Goal: Transaction & Acquisition: Purchase product/service

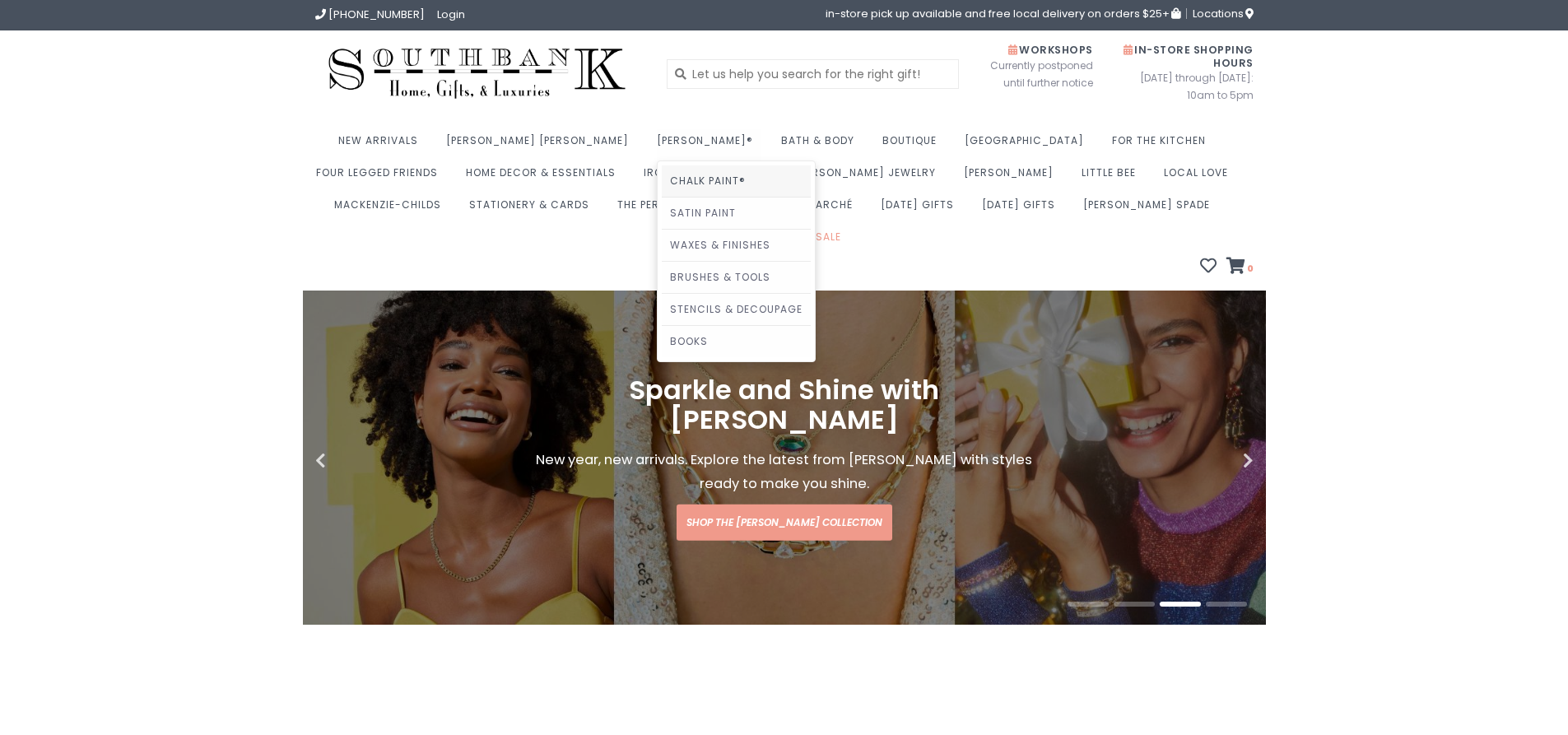
click at [662, 178] on link "Chalk Paint®" at bounding box center [735, 181] width 149 height 31
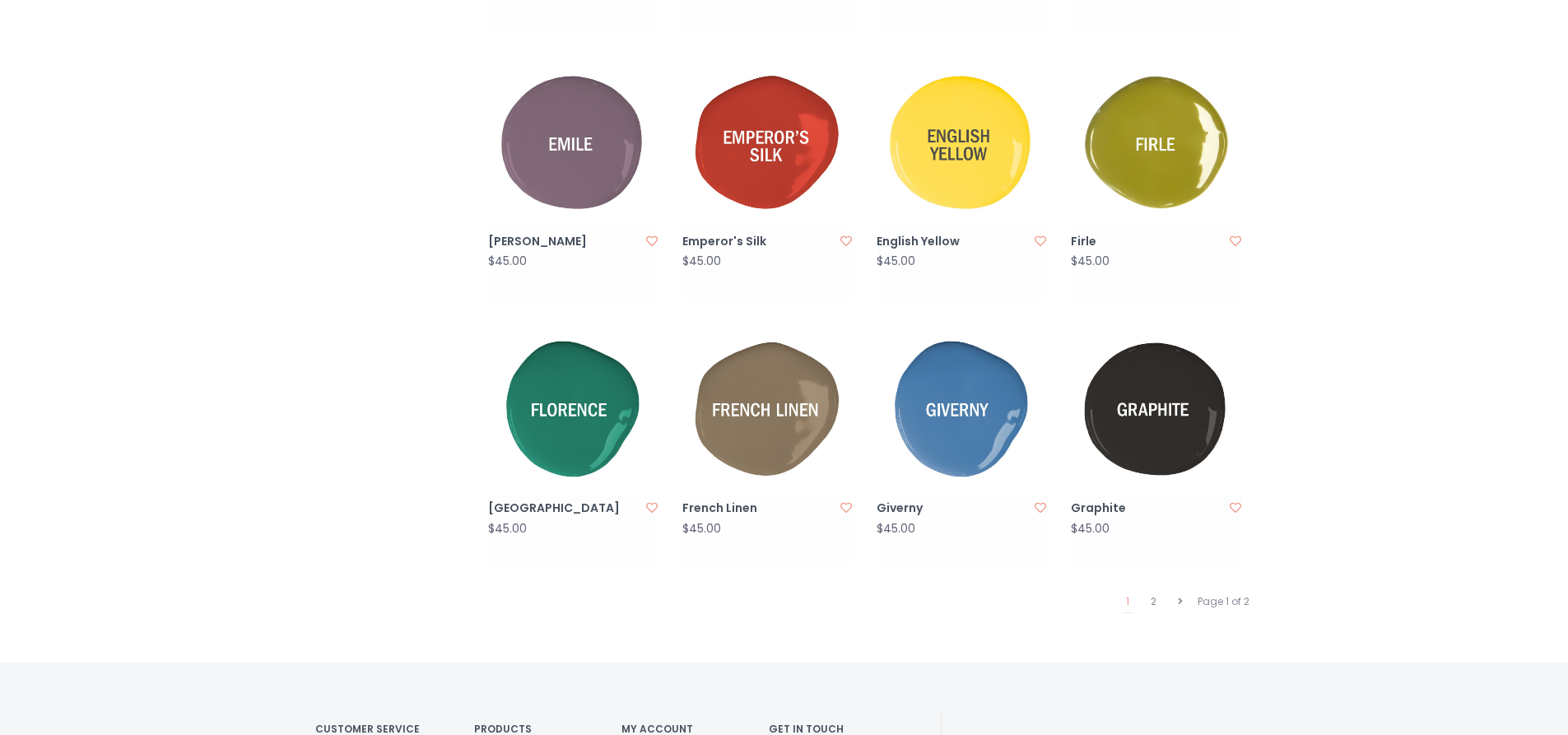
scroll to position [1481, 0]
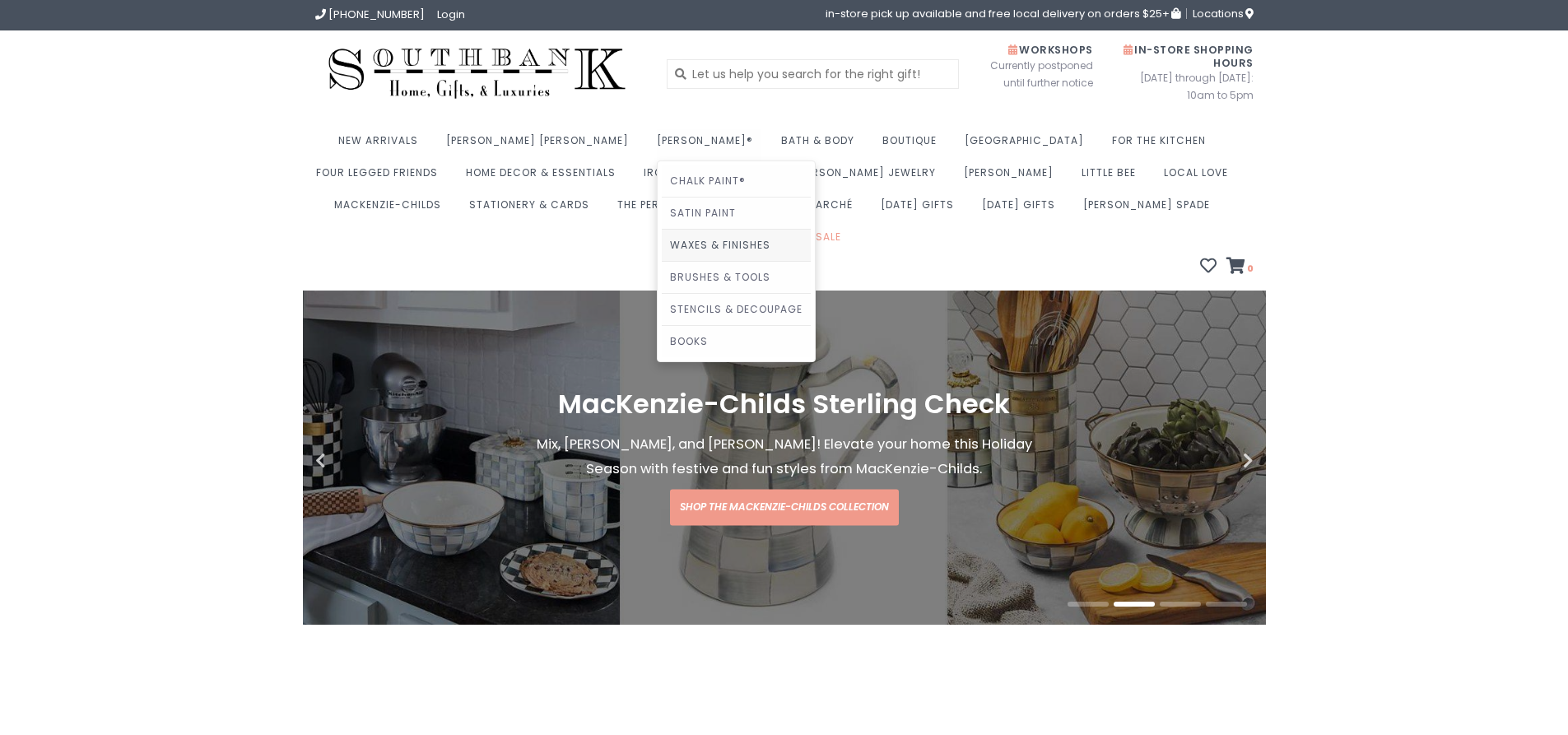
click at [662, 246] on link "Waxes & Finishes" at bounding box center [735, 246] width 149 height 31
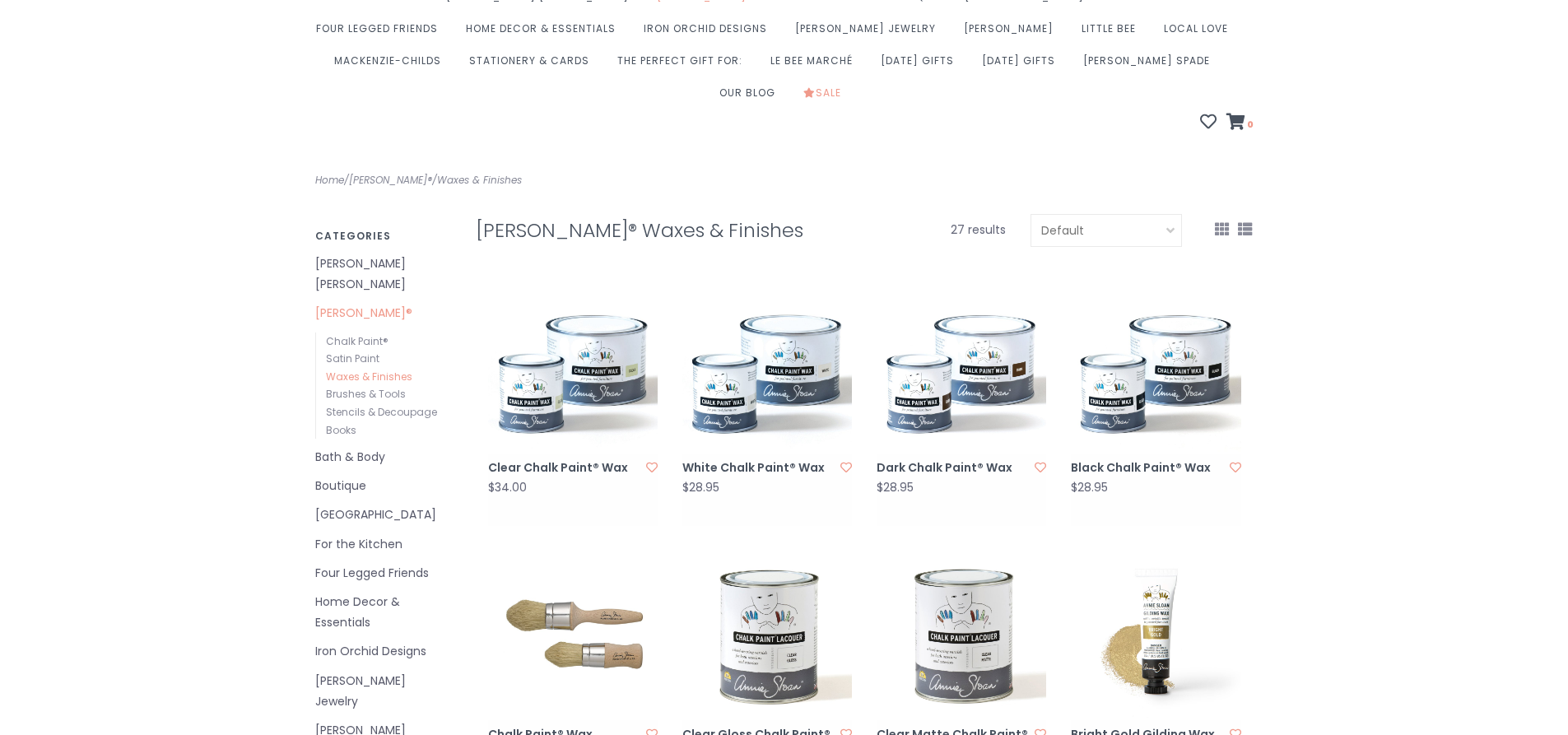
scroll to position [164, 0]
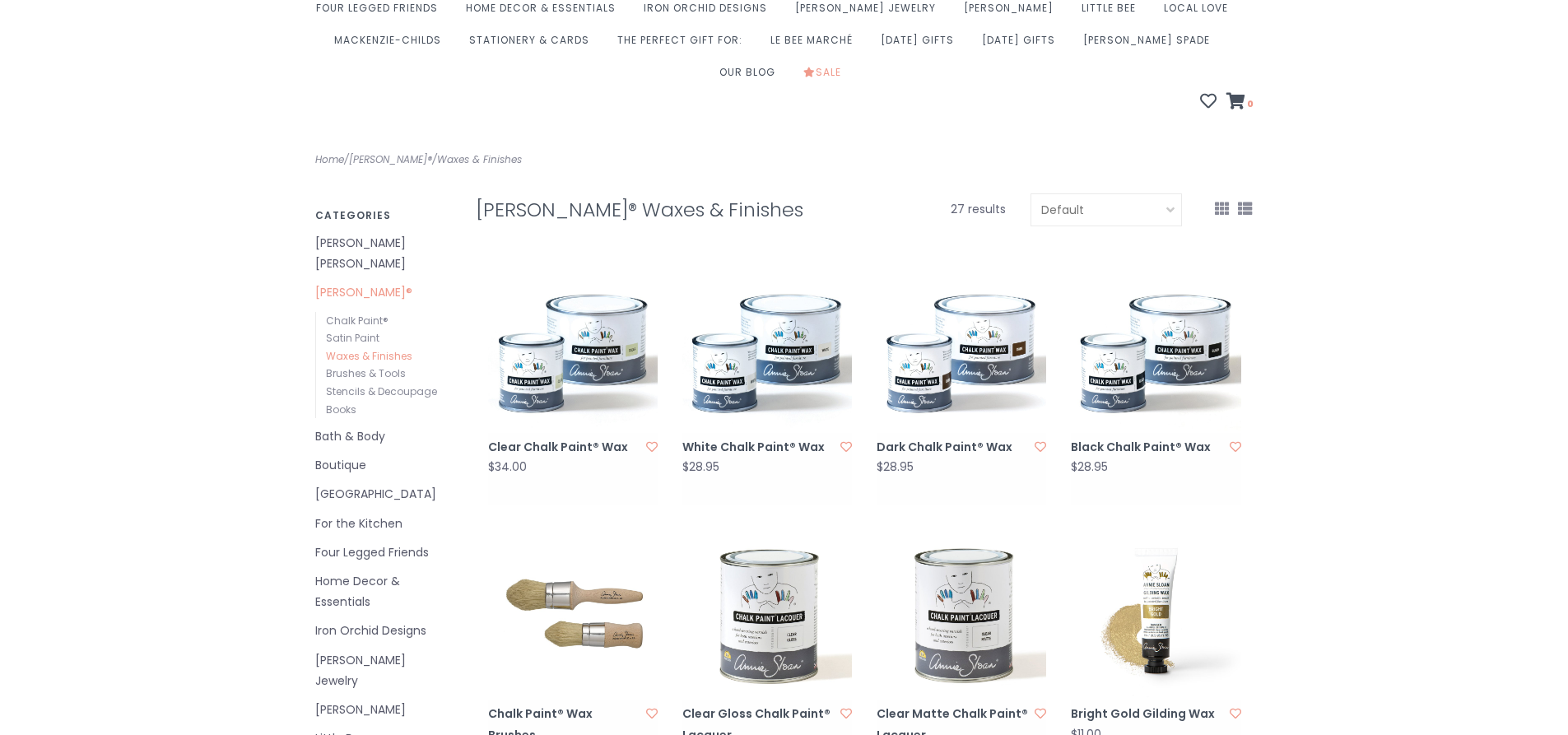
click at [593, 301] on img at bounding box center [573, 348] width 170 height 170
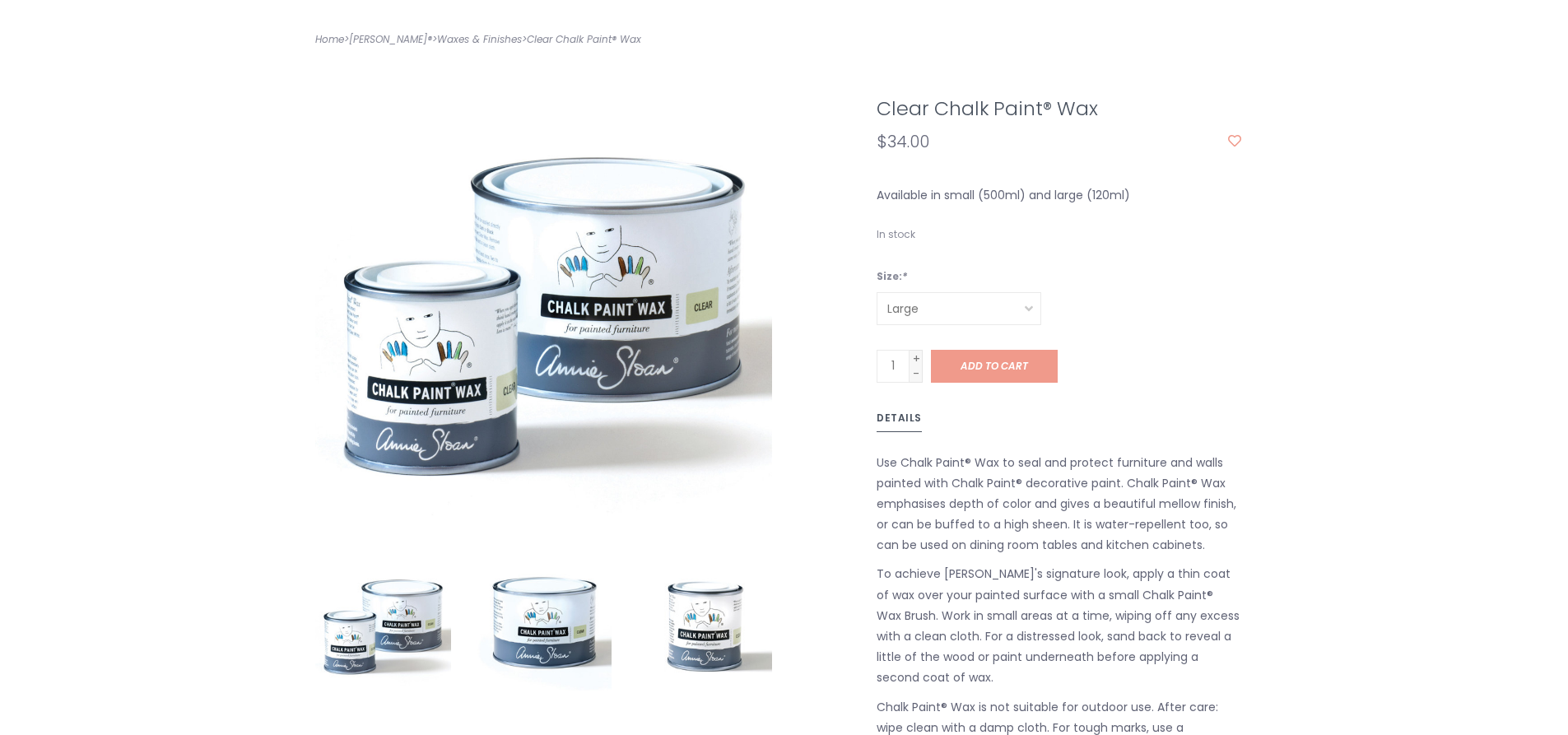
scroll to position [329, 0]
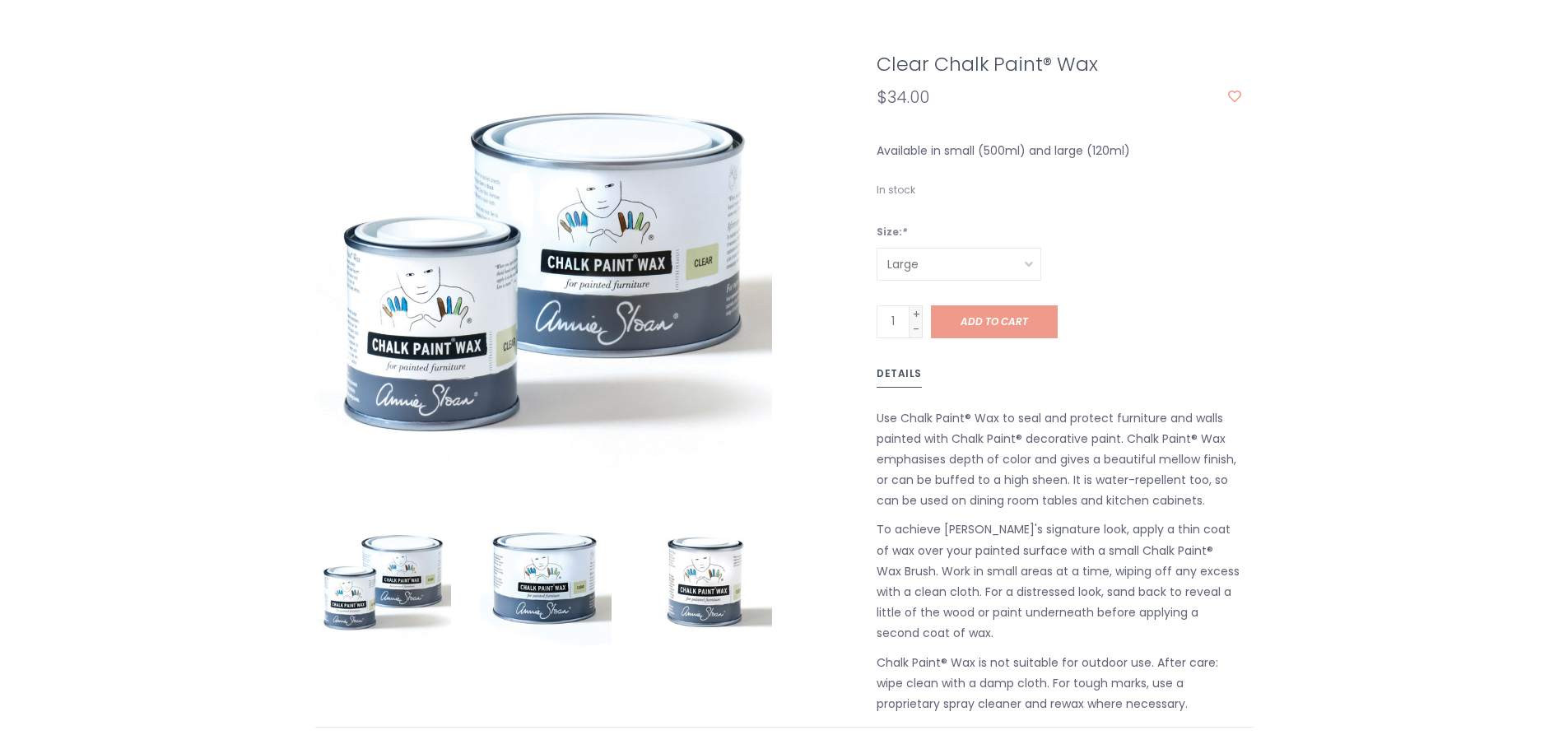
click at [1002, 247] on select "Large Small" at bounding box center [959, 264] width 164 height 33
click at [1005, 247] on select "Large Small" at bounding box center [959, 264] width 164 height 33
click at [1043, 306] on link "Add to cart" at bounding box center [994, 322] width 127 height 33
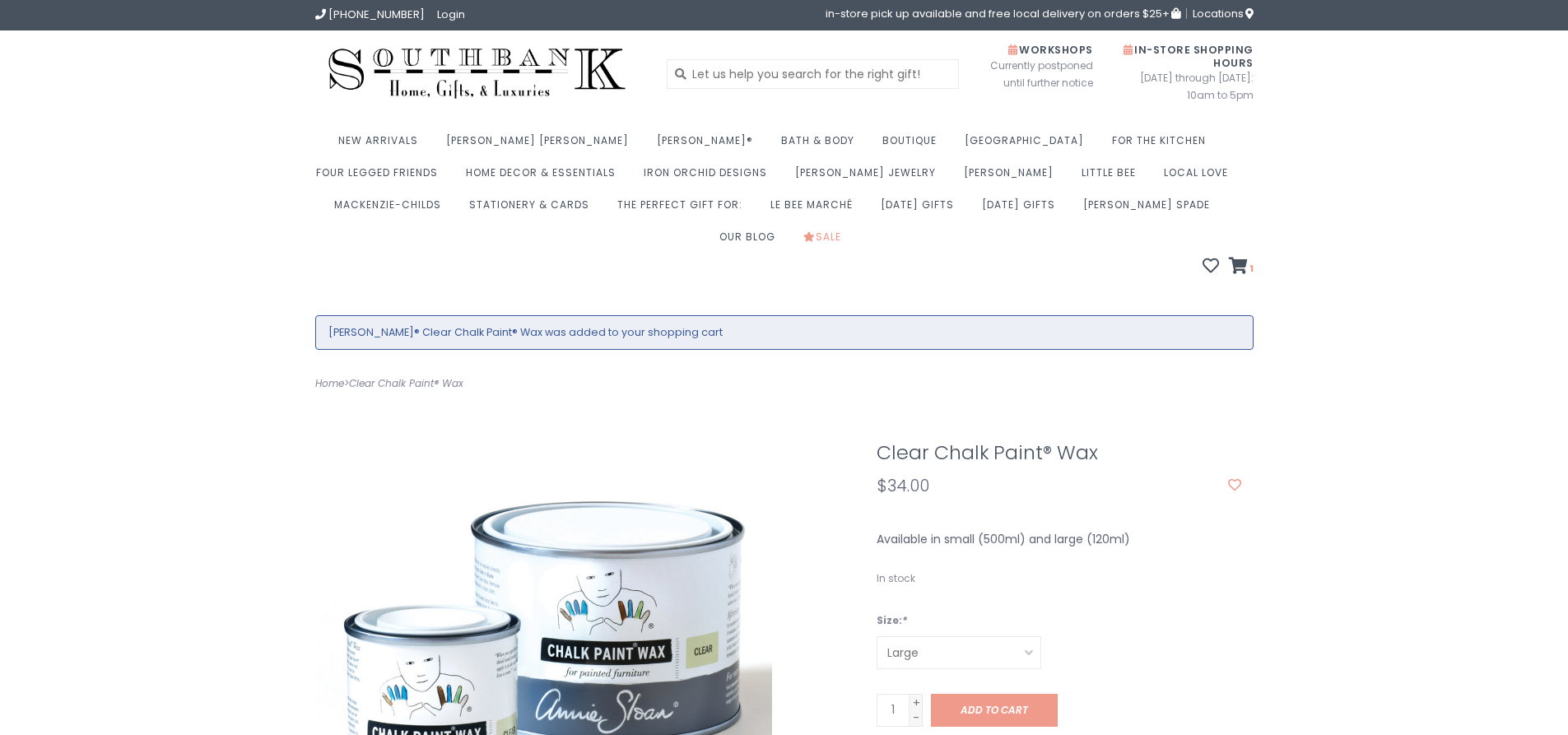
click at [1257, 237] on div "New Arrivals [PERSON_NAME] [PERSON_NAME] Fuels Lamps [PERSON_NAME]® Chalk Paint…" at bounding box center [784, 203] width 963 height 149
click at [1233, 258] on icon at bounding box center [1238, 266] width 18 height 17
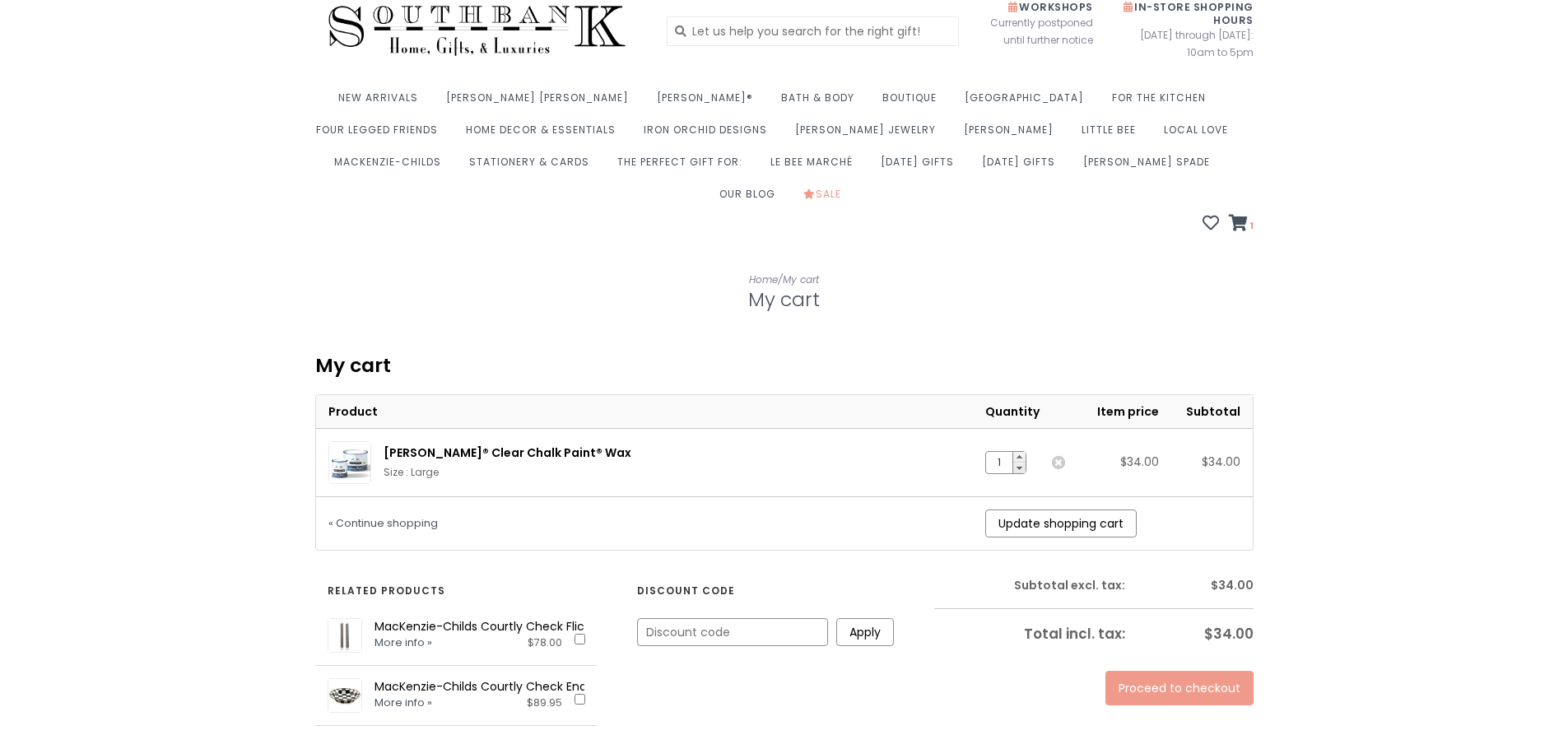
scroll to position [247, 0]
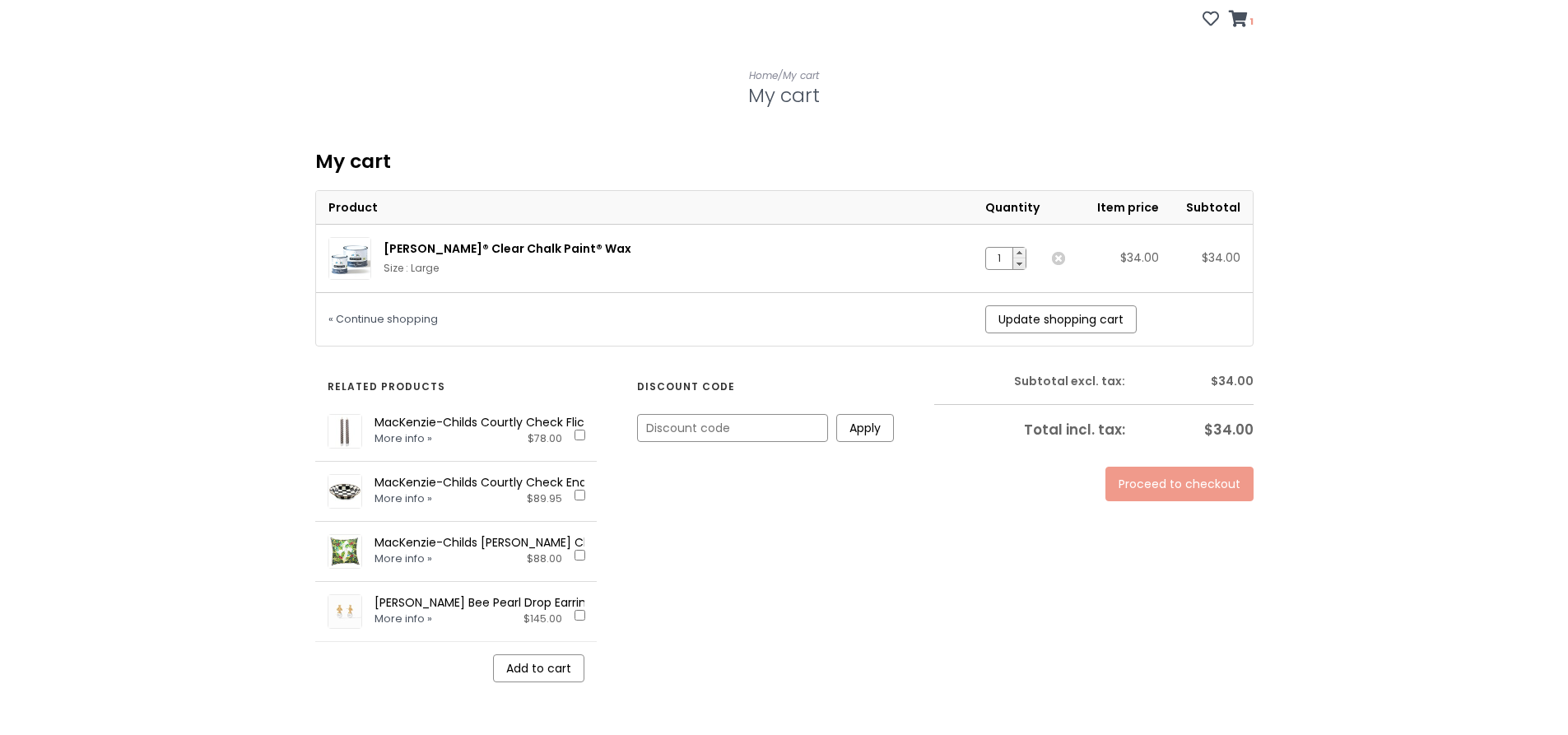
click at [1192, 466] on link "Proceed to checkout" at bounding box center [1180, 483] width 148 height 34
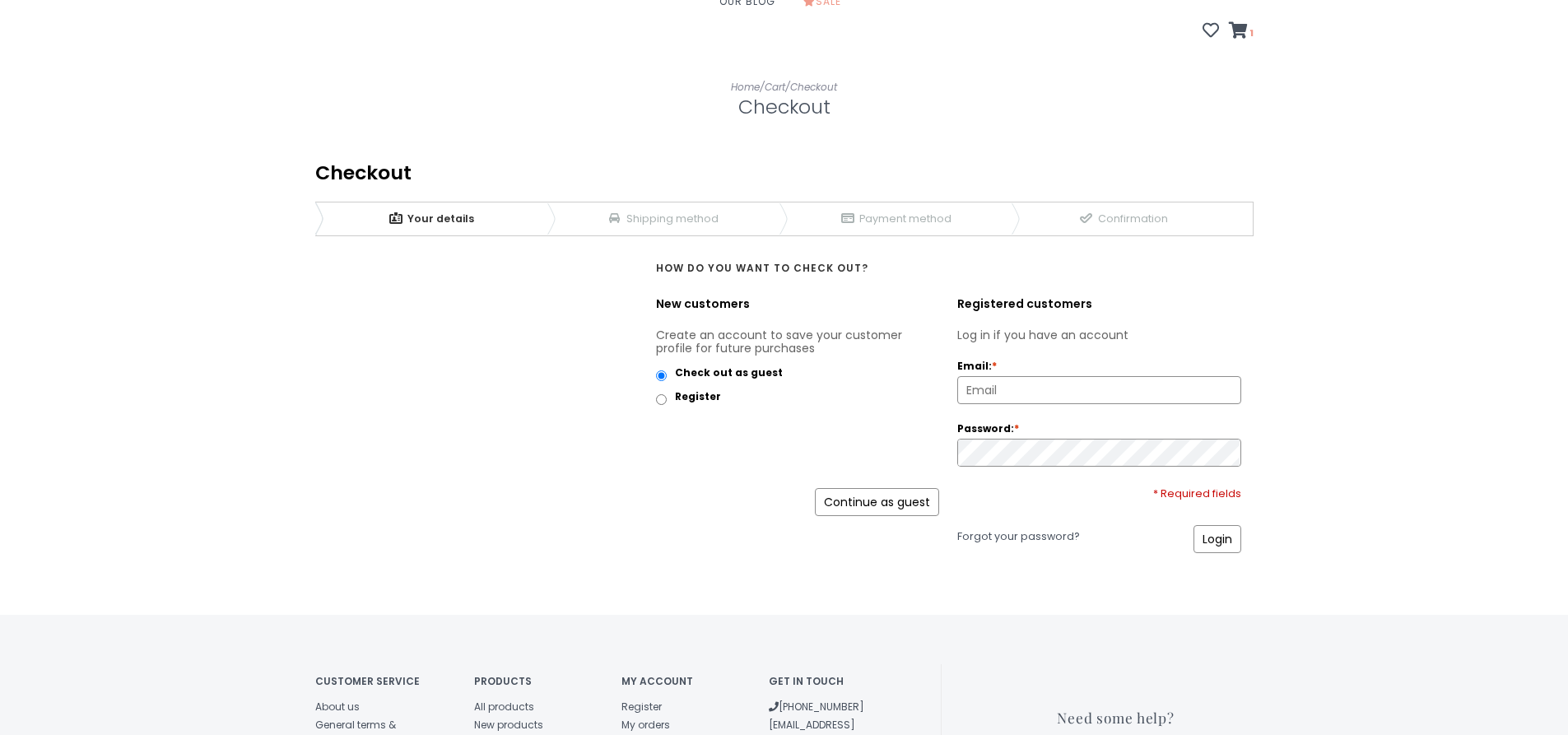
scroll to position [247, 0]
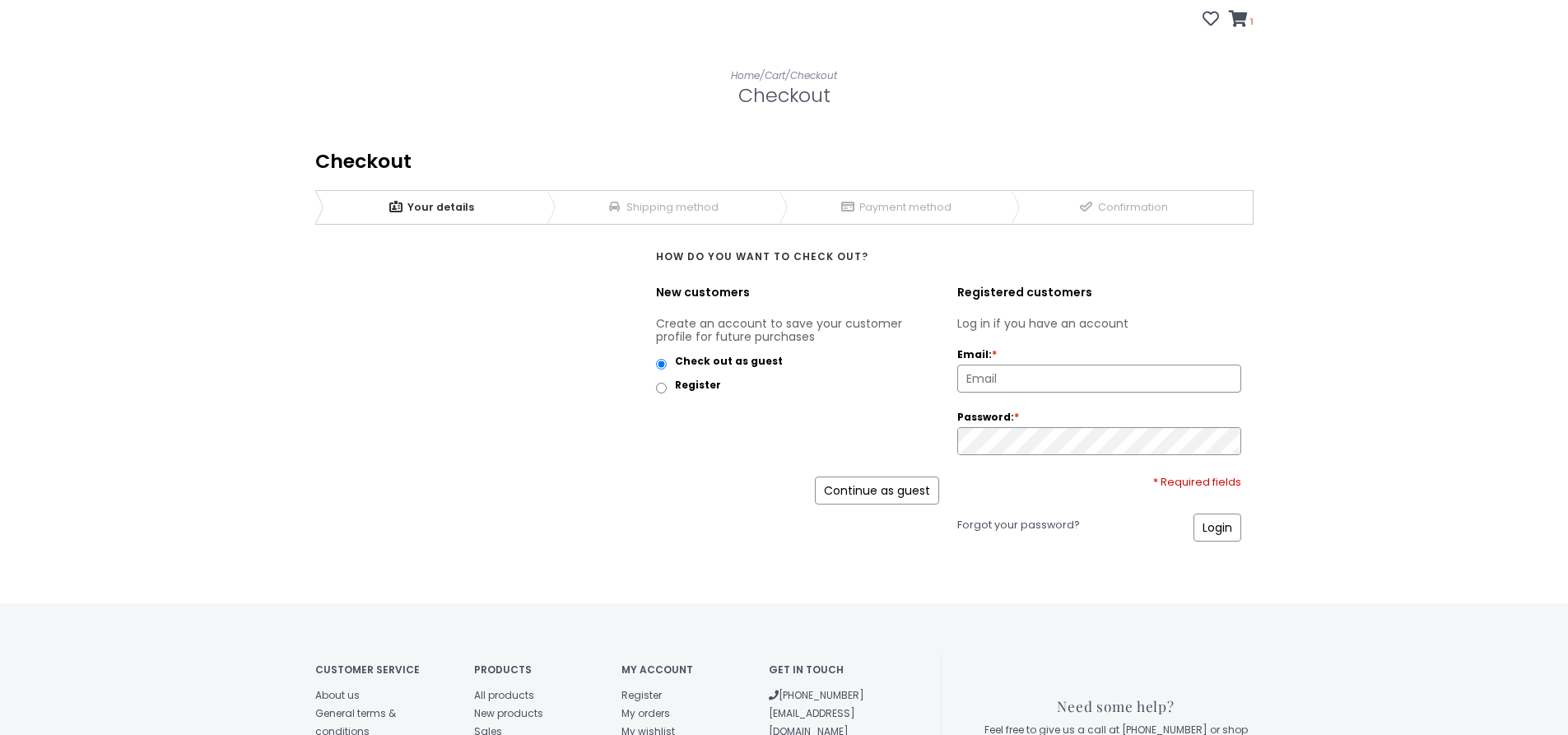
click at [887, 476] on link "Continue as guest" at bounding box center [877, 490] width 125 height 28
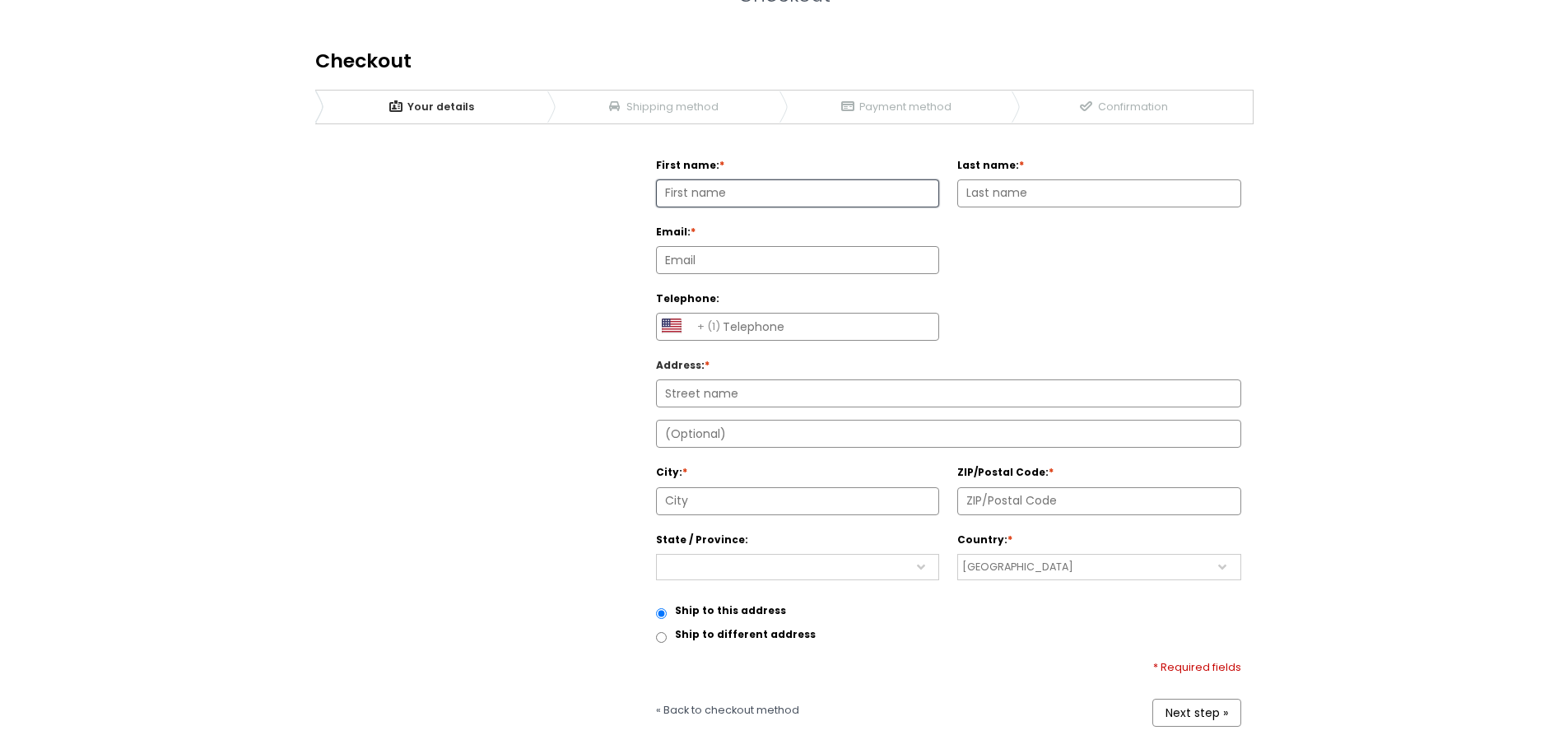
scroll to position [329, 0]
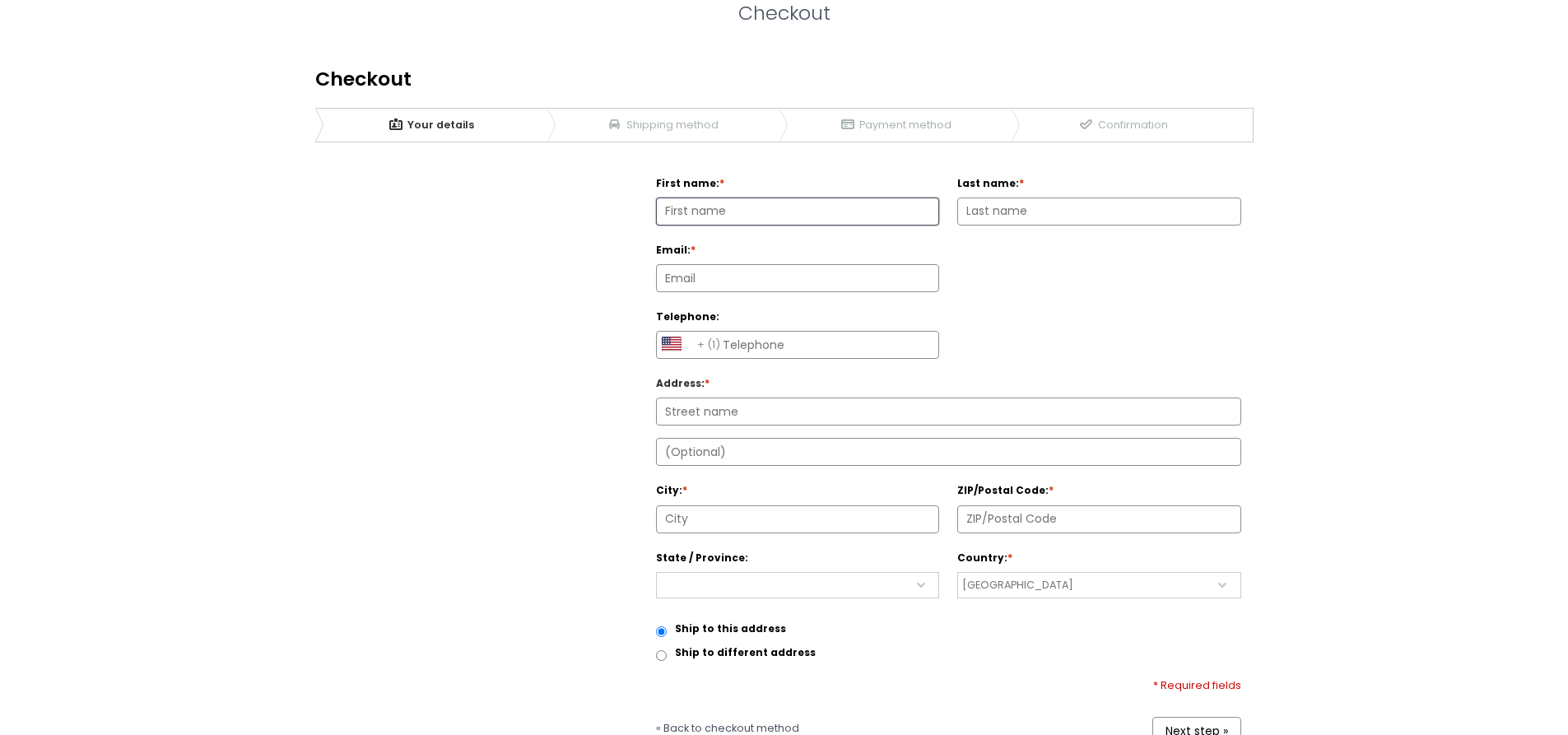
click at [721, 109] on link "2 Shipping method" at bounding box center [663, 126] width 232 height 33
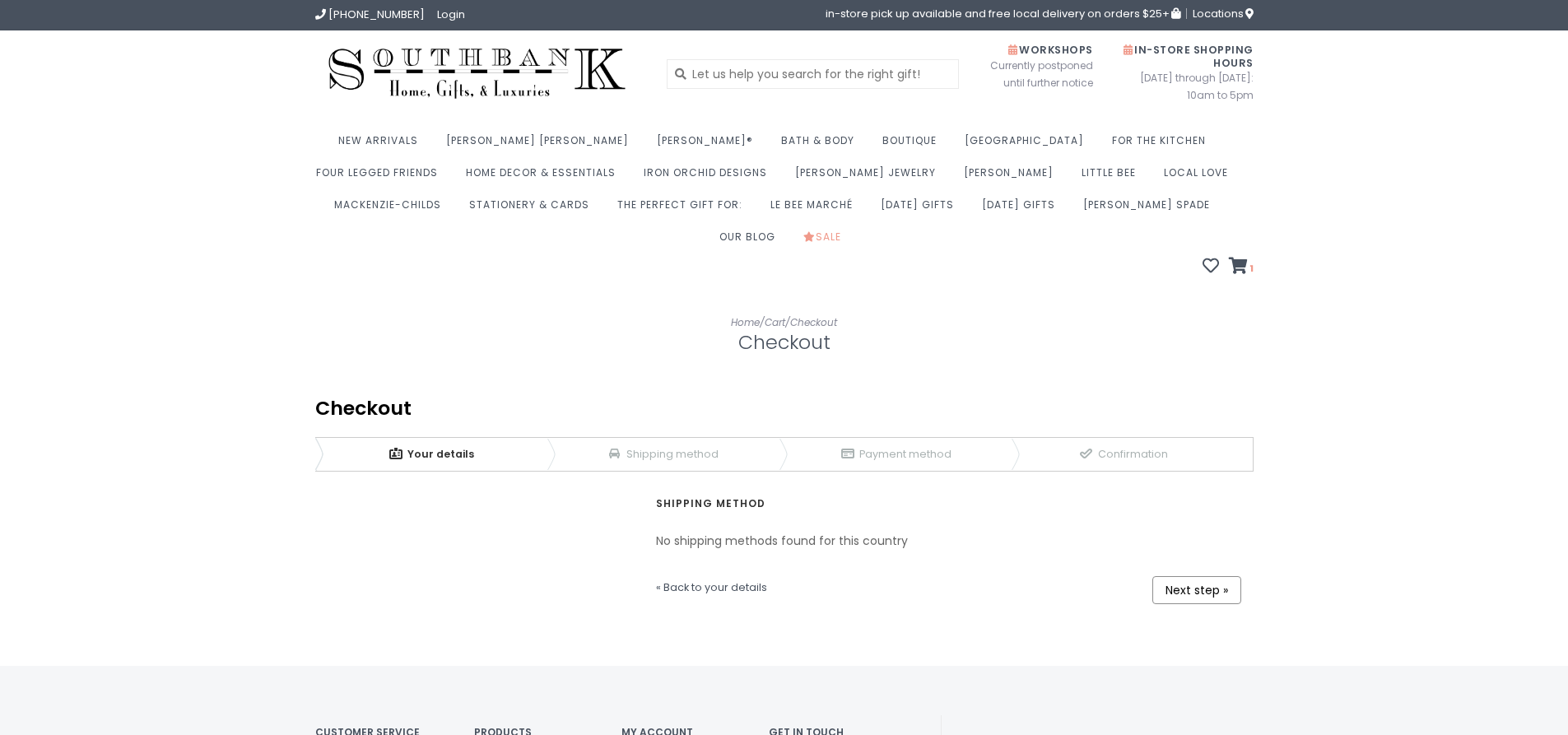
click at [1242, 258] on li "1" at bounding box center [1239, 268] width 30 height 20
click at [1242, 258] on icon at bounding box center [1238, 266] width 18 height 17
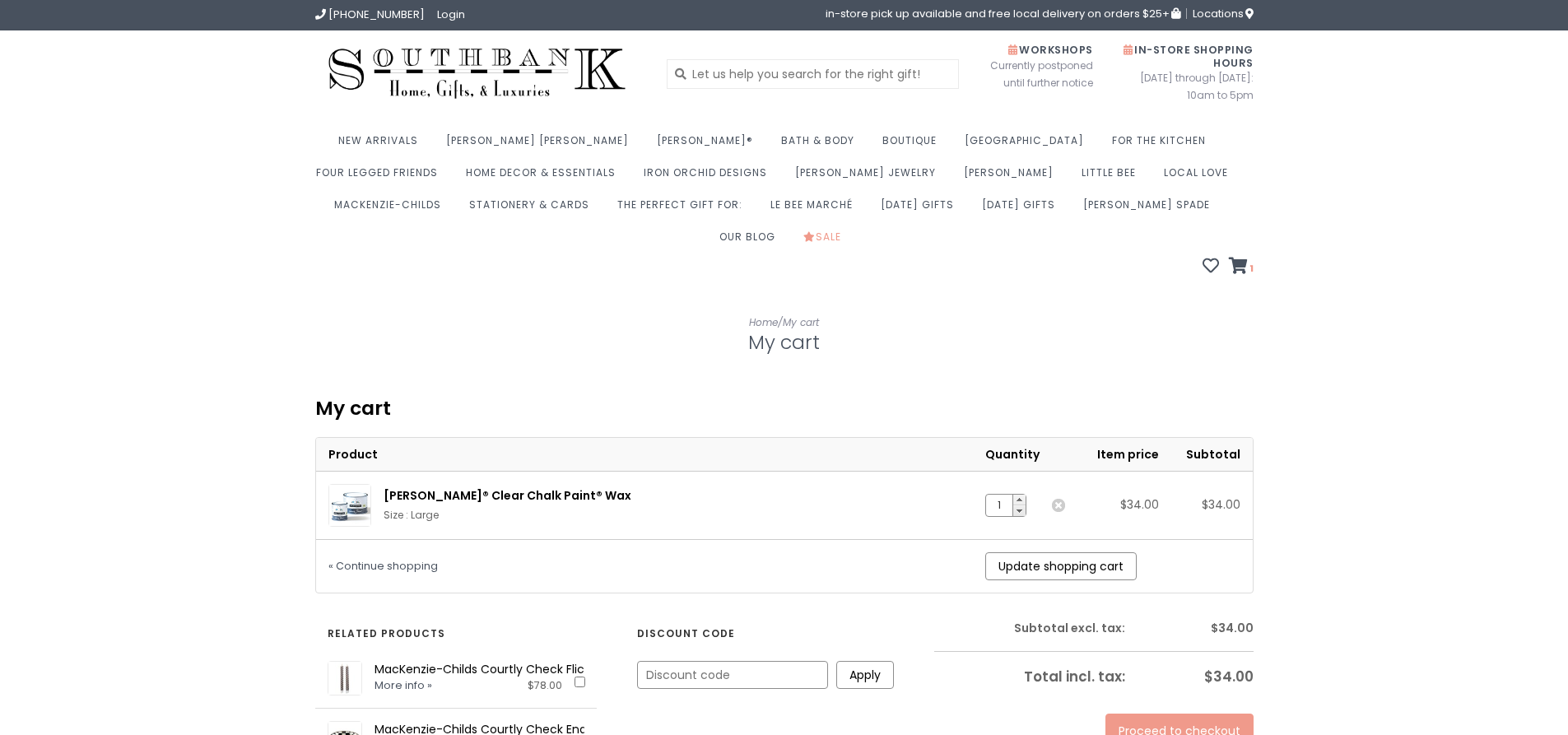
click at [1194, 713] on link "Proceed to checkout" at bounding box center [1180, 729] width 148 height 34
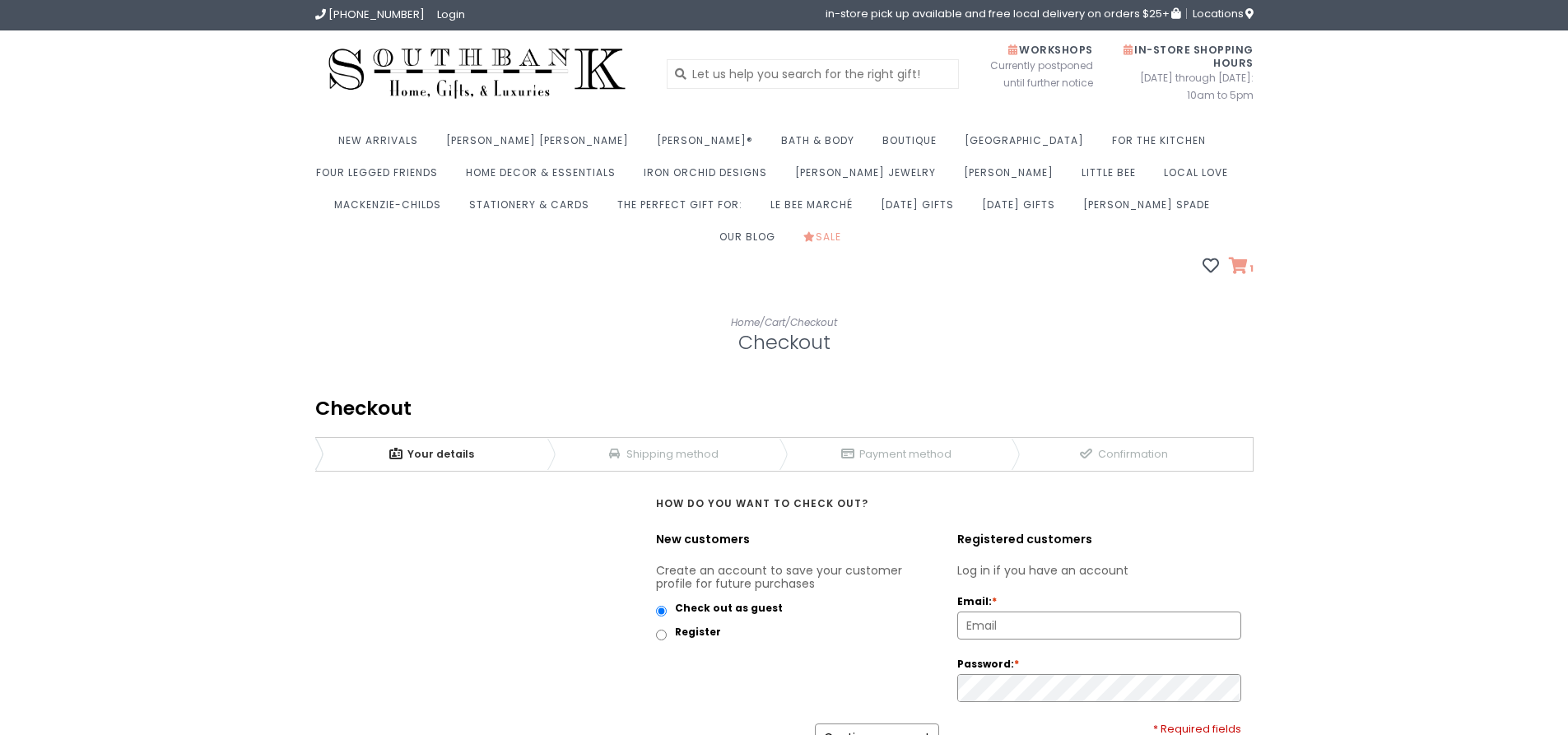
click at [1243, 258] on icon at bounding box center [1238, 266] width 18 height 17
